Goal: Task Accomplishment & Management: Manage account settings

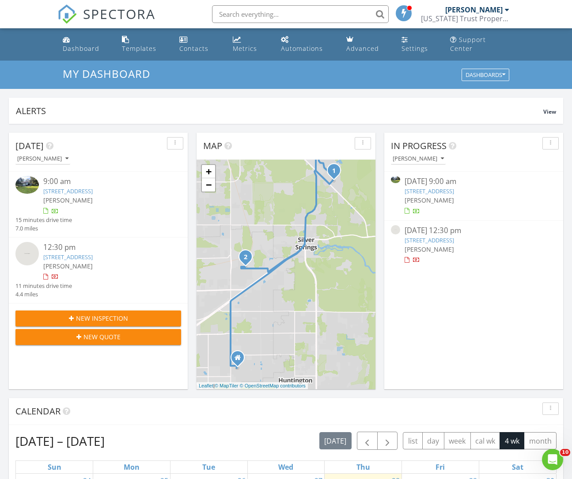
click at [93, 194] on link "6270 NE 49th St, Silver Springs, FL 34488" at bounding box center [67, 191] width 49 height 8
click at [93, 189] on link "6270 NE 49th St, Silver Springs, FL 34488" at bounding box center [67, 191] width 49 height 8
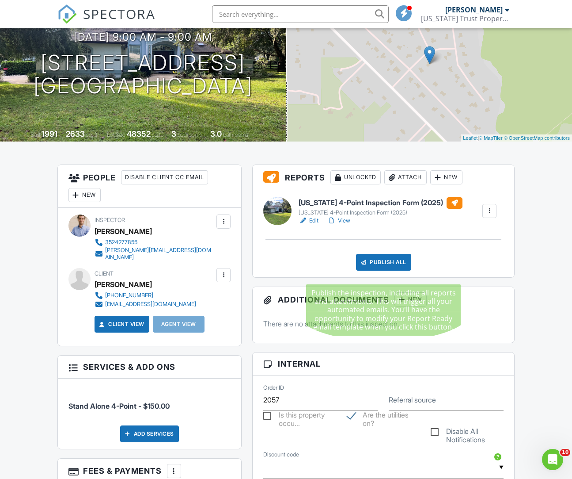
click at [387, 270] on div "Publish All" at bounding box center [383, 262] width 55 height 17
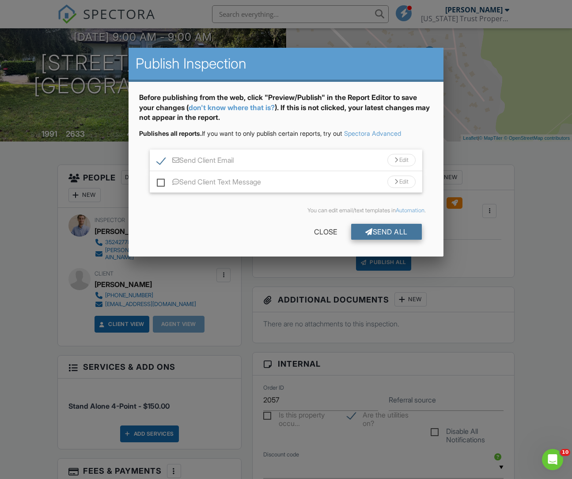
click at [370, 232] on div "Send All" at bounding box center [386, 232] width 71 height 16
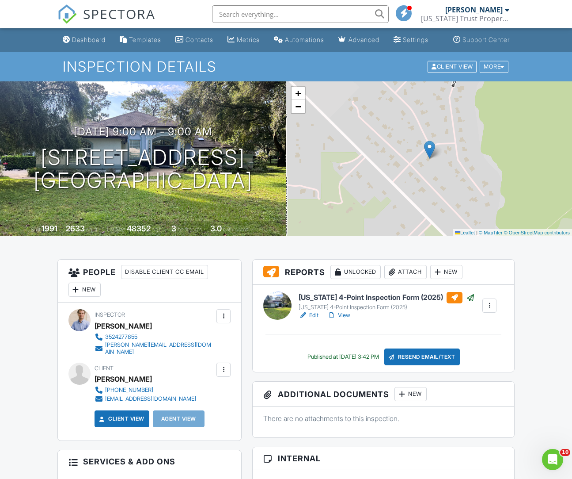
click at [87, 43] on div "Dashboard" at bounding box center [89, 40] width 34 height 8
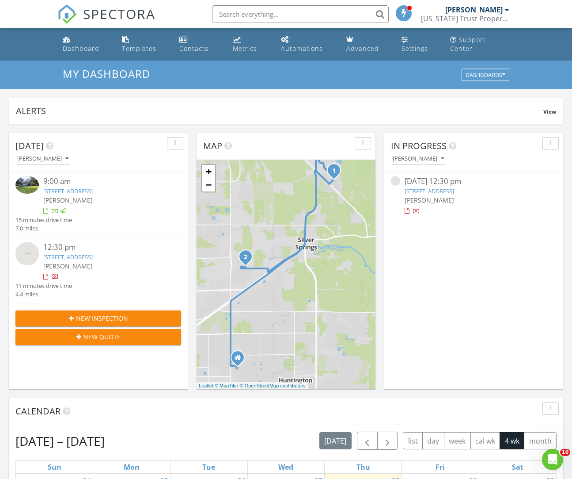
click at [93, 254] on link "3932 NE 21st Ln, Ocala, FL 34470" at bounding box center [67, 257] width 49 height 8
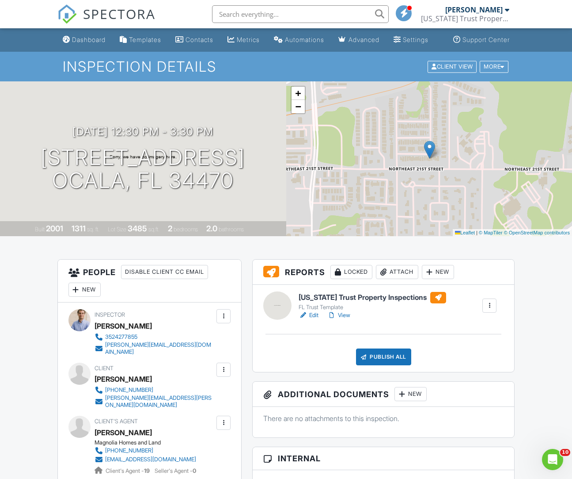
click at [316, 319] on link "Edit" at bounding box center [309, 315] width 20 height 9
